Goal: Task Accomplishment & Management: Use online tool/utility

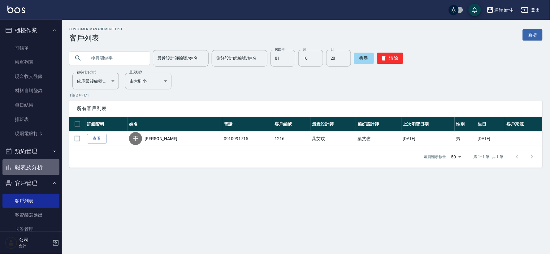
click at [33, 172] on button "報表及分析" at bounding box center [30, 167] width 57 height 16
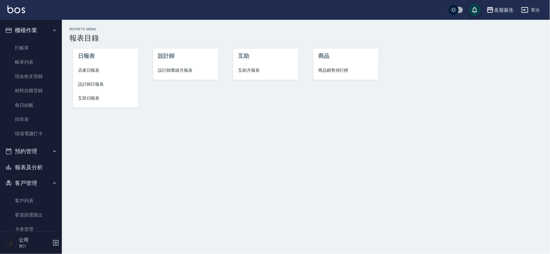
click at [189, 67] on span "設計師業績月報表" at bounding box center [185, 70] width 55 height 6
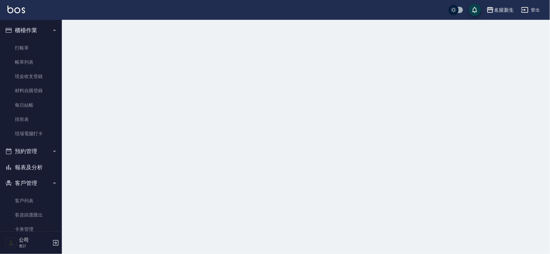
click at [22, 173] on button "報表及分析" at bounding box center [30, 167] width 57 height 16
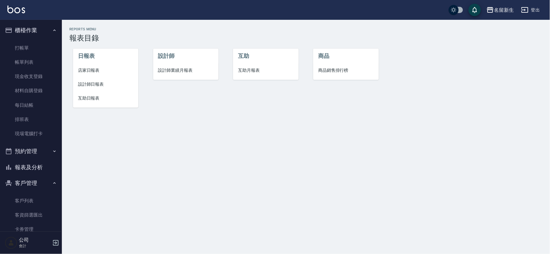
click at [97, 84] on span "設計師日報表" at bounding box center [105, 84] width 55 height 6
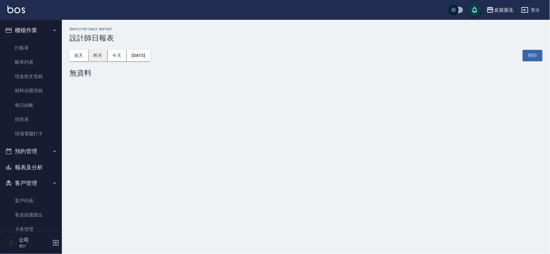
click at [92, 54] on button "昨天" at bounding box center [97, 55] width 19 height 11
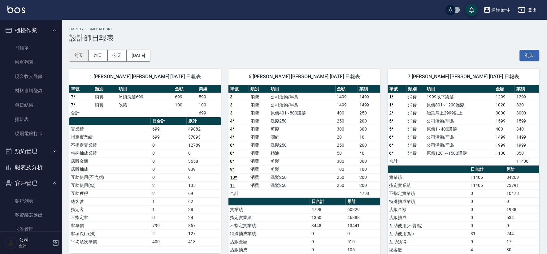
click at [69, 52] on button "前天" at bounding box center [78, 55] width 19 height 11
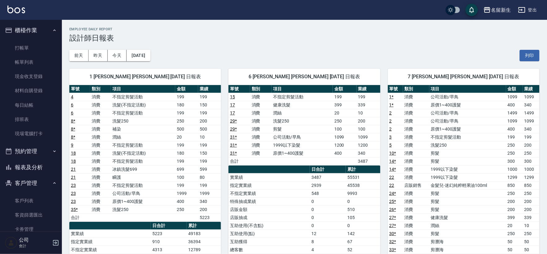
click at [26, 40] on ul "打帳單 帳單列表 現金收支登錄 材料自購登錄 每日結帳 排班表 現場電腦打卡" at bounding box center [30, 90] width 57 height 105
drag, startPoint x: 26, startPoint y: 47, endPoint x: 50, endPoint y: 227, distance: 182.0
click at [27, 47] on link "打帳單" at bounding box center [30, 48] width 57 height 14
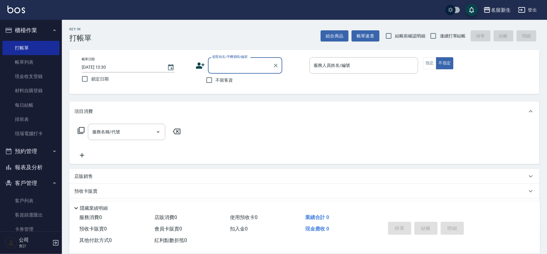
click at [53, 168] on button "報表及分析" at bounding box center [30, 167] width 57 height 16
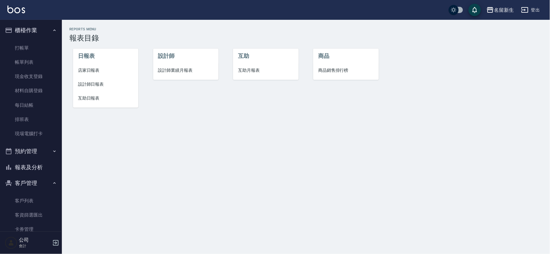
click at [179, 74] on li "設計師業績月報表" at bounding box center [185, 70] width 65 height 14
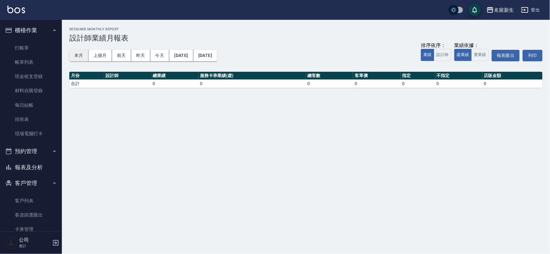
click at [81, 59] on button "本月" at bounding box center [78, 55] width 19 height 11
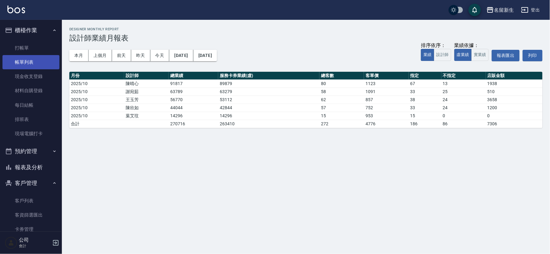
drag, startPoint x: 19, startPoint y: 45, endPoint x: 6, endPoint y: 60, distance: 19.1
click at [19, 45] on link "打帳單" at bounding box center [30, 48] width 57 height 14
